Goal: Task Accomplishment & Management: Manage account settings

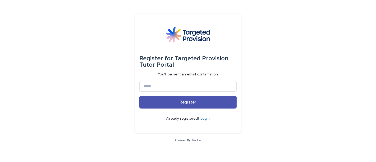
click at [206, 117] on link "Login" at bounding box center [205, 119] width 9 height 4
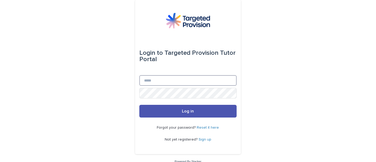
click at [194, 82] on input "Email" at bounding box center [187, 80] width 97 height 11
type input "**********"
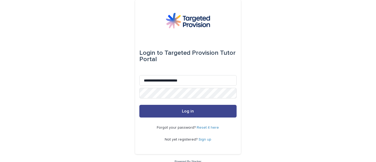
click at [182, 109] on span "Log in" at bounding box center [188, 111] width 12 height 4
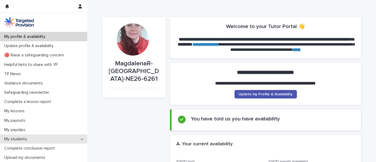
click at [23, 137] on p "My students" at bounding box center [16, 138] width 29 height 5
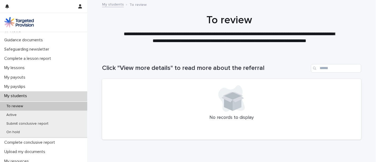
scroll to position [44, 0]
click at [48, 113] on div "Active" at bounding box center [43, 114] width 87 height 9
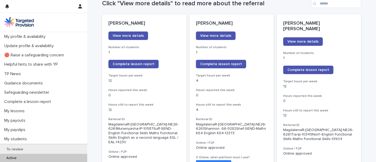
scroll to position [75, 0]
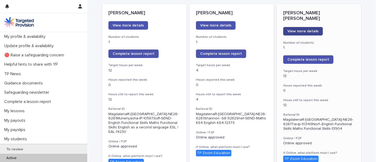
click at [299, 27] on link "View more details" at bounding box center [303, 31] width 40 height 8
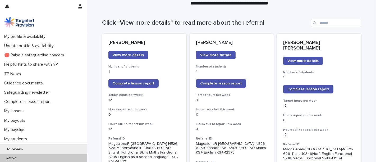
scroll to position [42, 0]
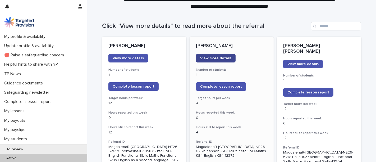
click at [218, 55] on link "View more details" at bounding box center [216, 58] width 40 height 8
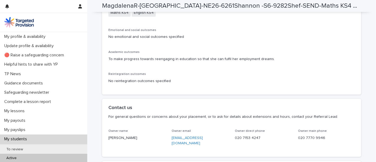
scroll to position [1002, 0]
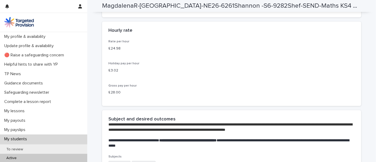
click at [55, 158] on div "Active" at bounding box center [43, 158] width 87 height 9
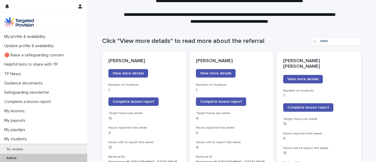
scroll to position [16, 0]
